Goal: Task Accomplishment & Management: Use online tool/utility

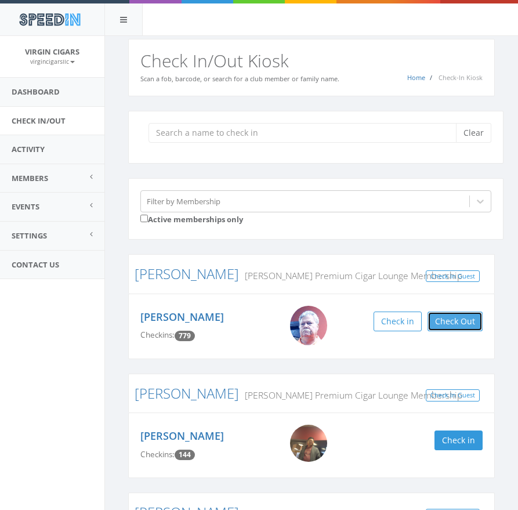
click at [450, 329] on button "Check Out" at bounding box center [455, 322] width 55 height 20
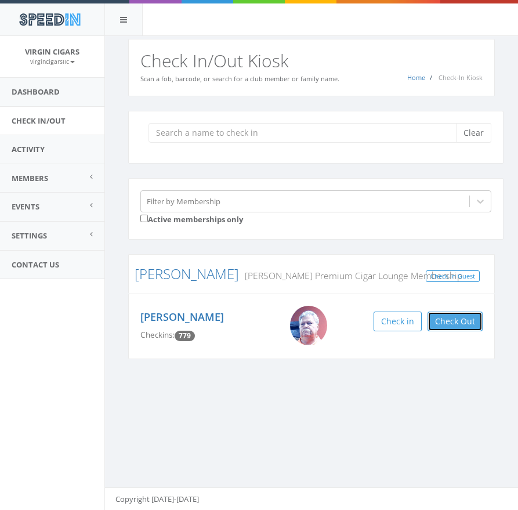
click at [461, 321] on button "Check Out" at bounding box center [455, 322] width 55 height 20
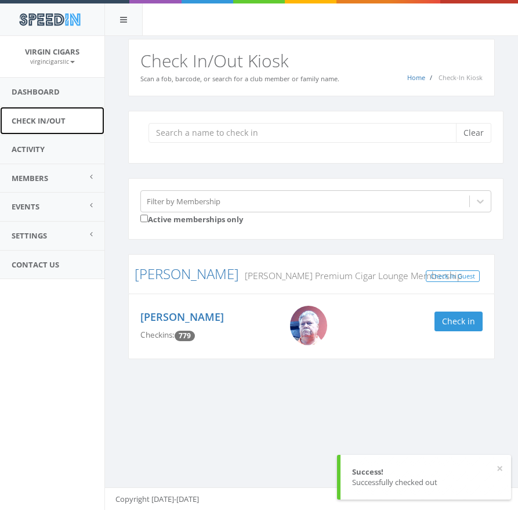
click at [62, 123] on link "Check In/Out" at bounding box center [52, 121] width 104 height 28
